Goal: Navigation & Orientation: Understand site structure

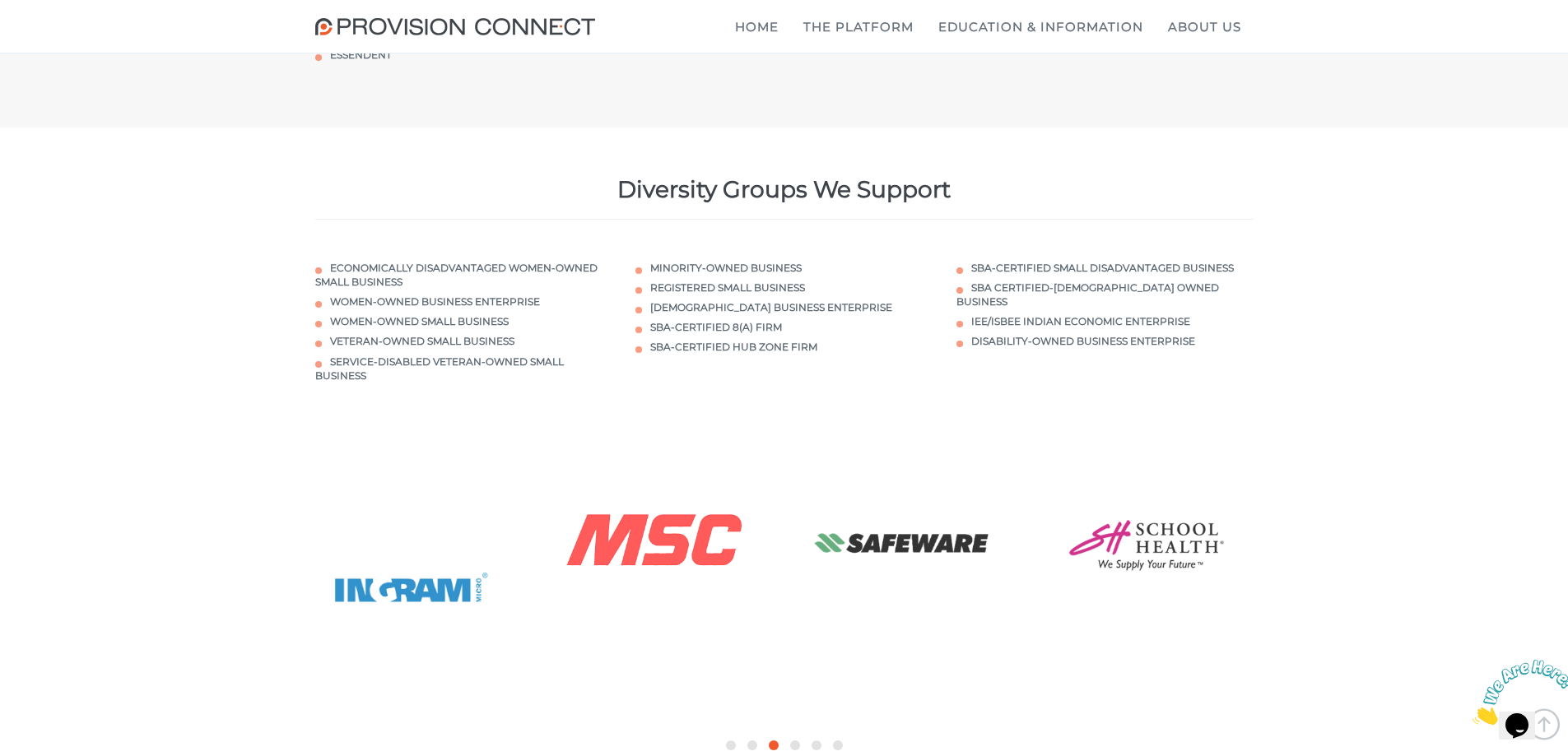
scroll to position [5680, 0]
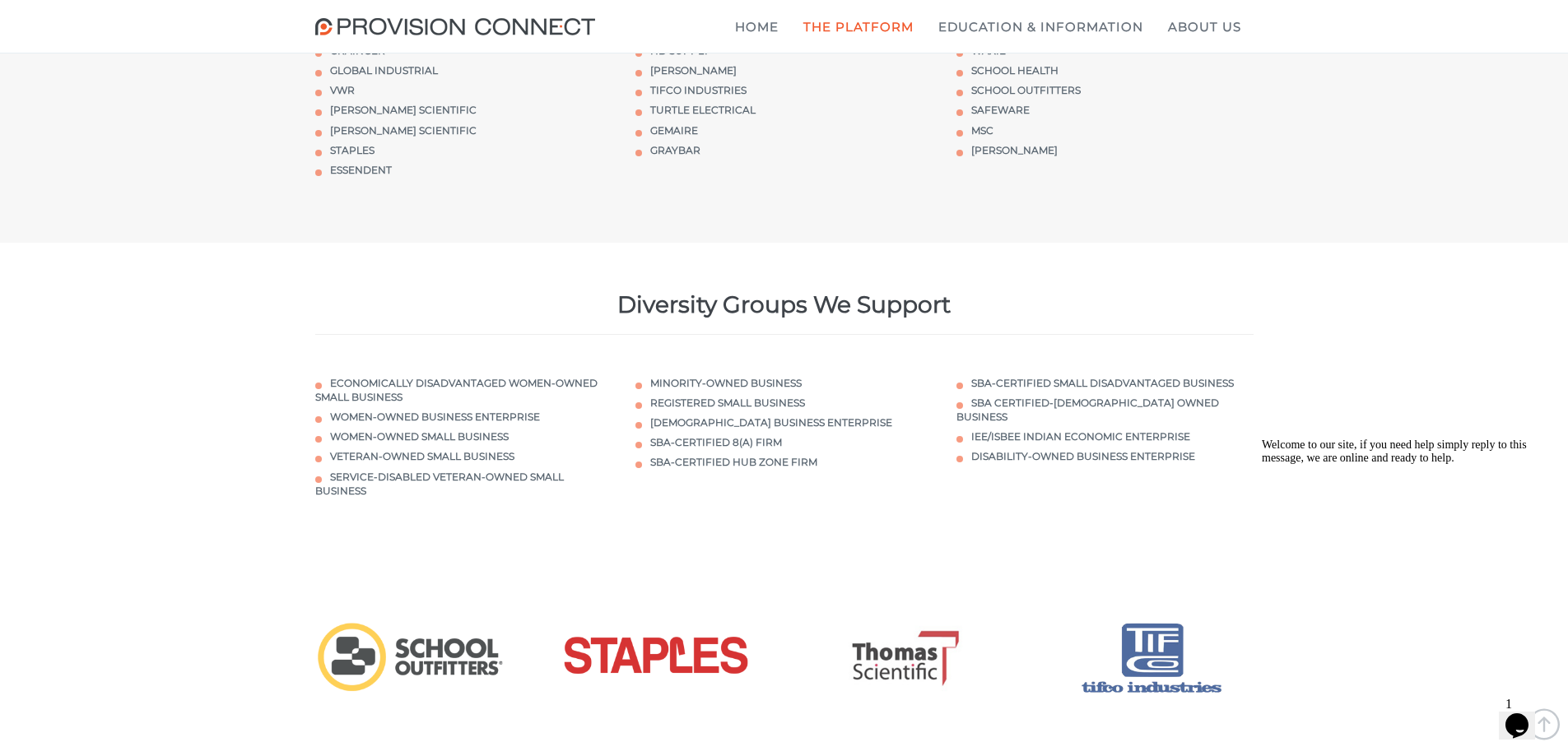
click at [0, 0] on b "Custom Quoting Module" at bounding box center [0, 0] width 0 height 0
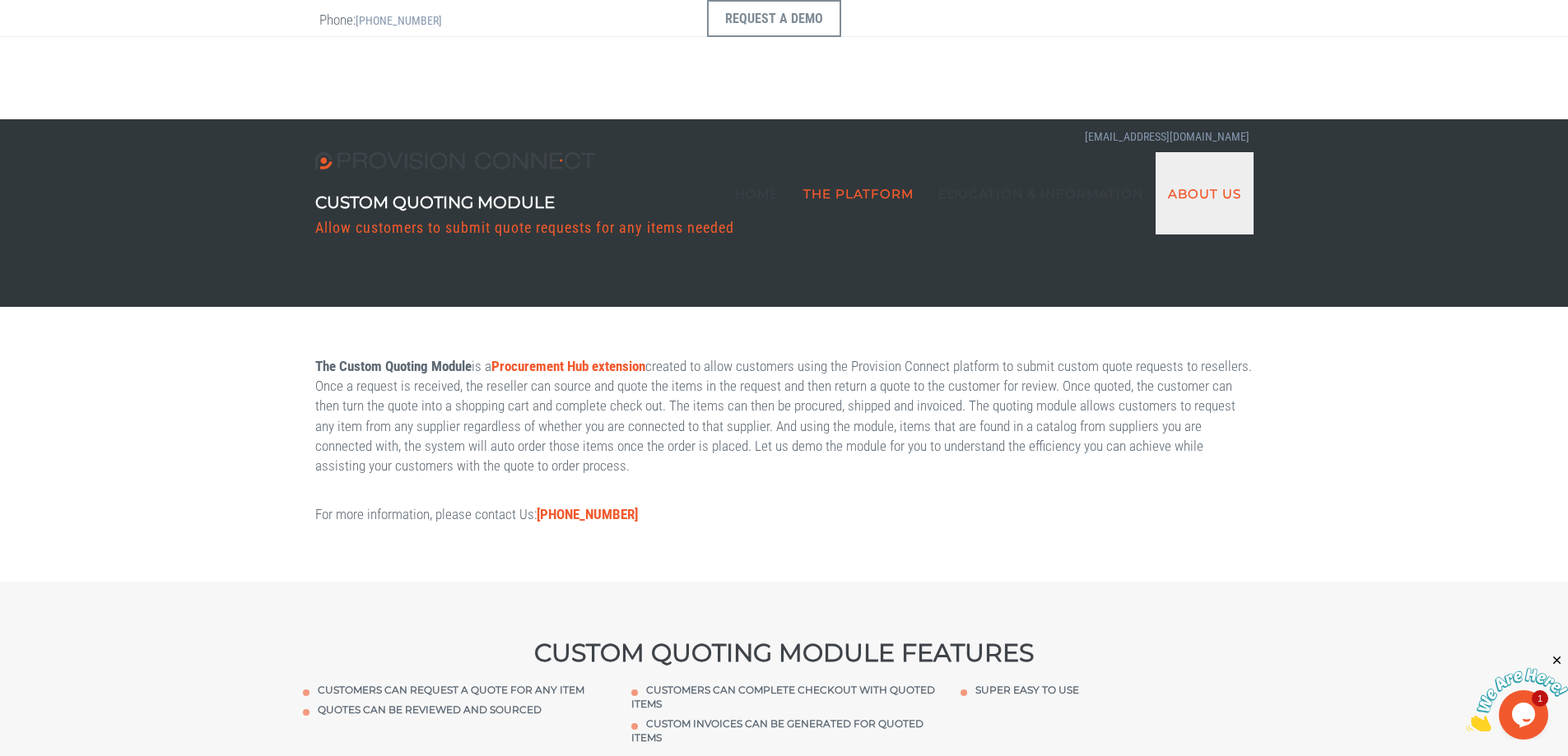
click at [1220, 152] on link "About Us" at bounding box center [1205, 193] width 98 height 83
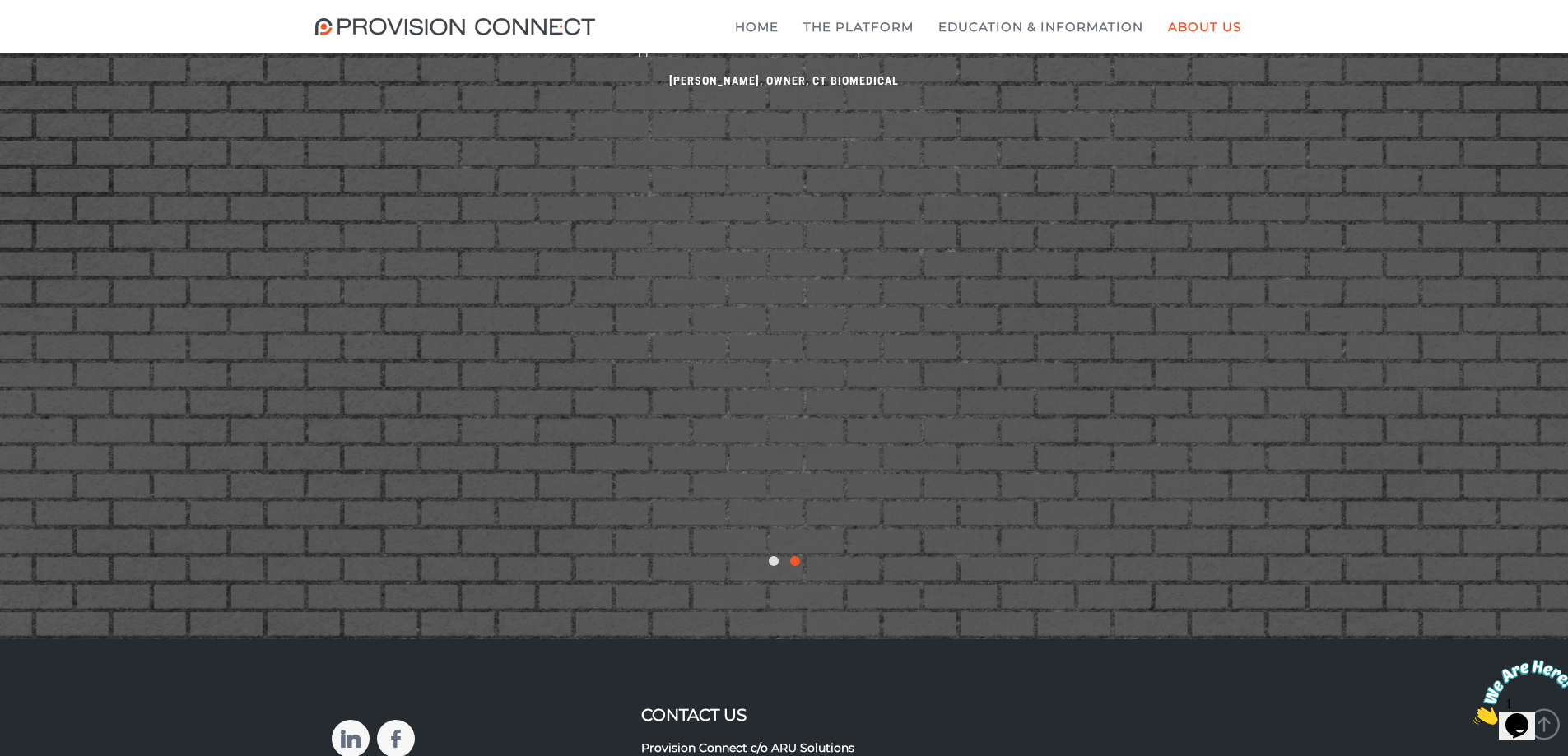
scroll to position [3164, 0]
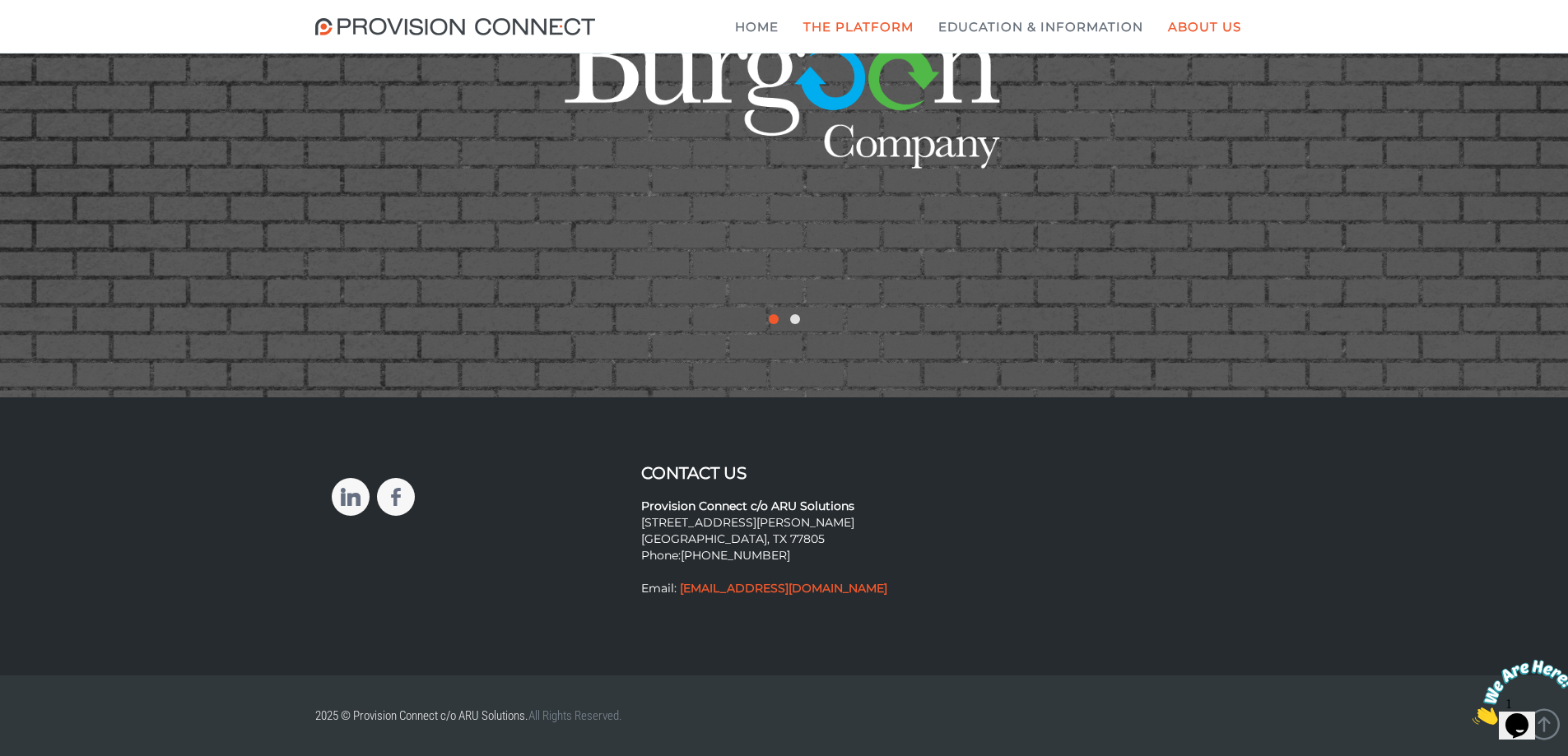
click at [0, 0] on b "ERP Connect" at bounding box center [0, 0] width 0 height 0
